Goal: Check status: Check status

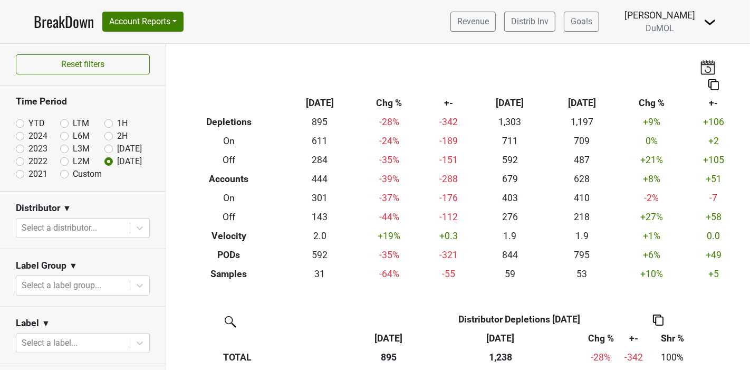
scroll to position [240, 0]
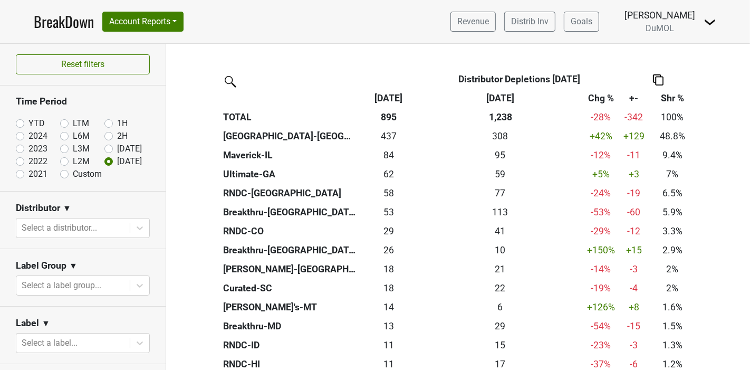
click at [62, 24] on link "BreakDown" at bounding box center [64, 22] width 60 height 22
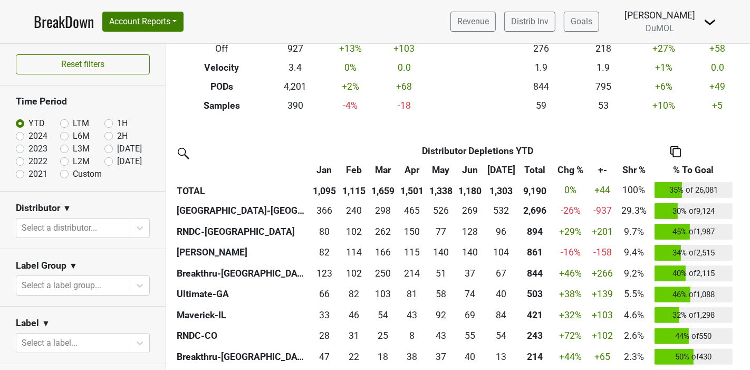
scroll to position [176, 0]
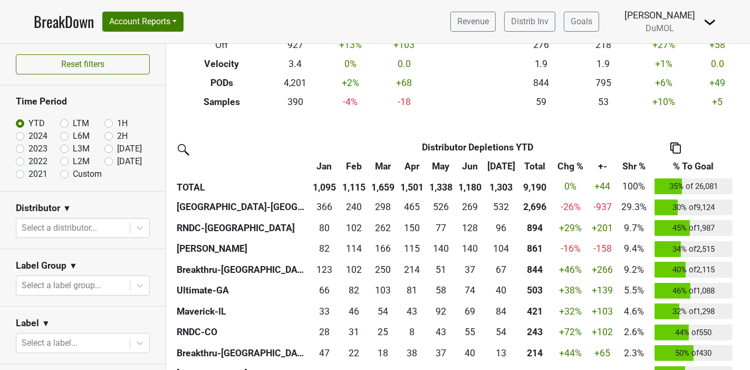
click at [117, 162] on label "[DATE]" at bounding box center [129, 161] width 25 height 13
click at [104, 162] on input "[DATE]" at bounding box center [125, 160] width 42 height 11
radio input "true"
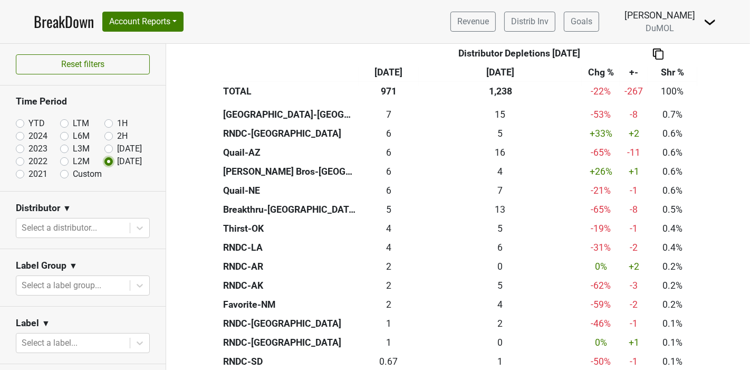
scroll to position [644, 0]
